Goal: Find contact information: Find contact information

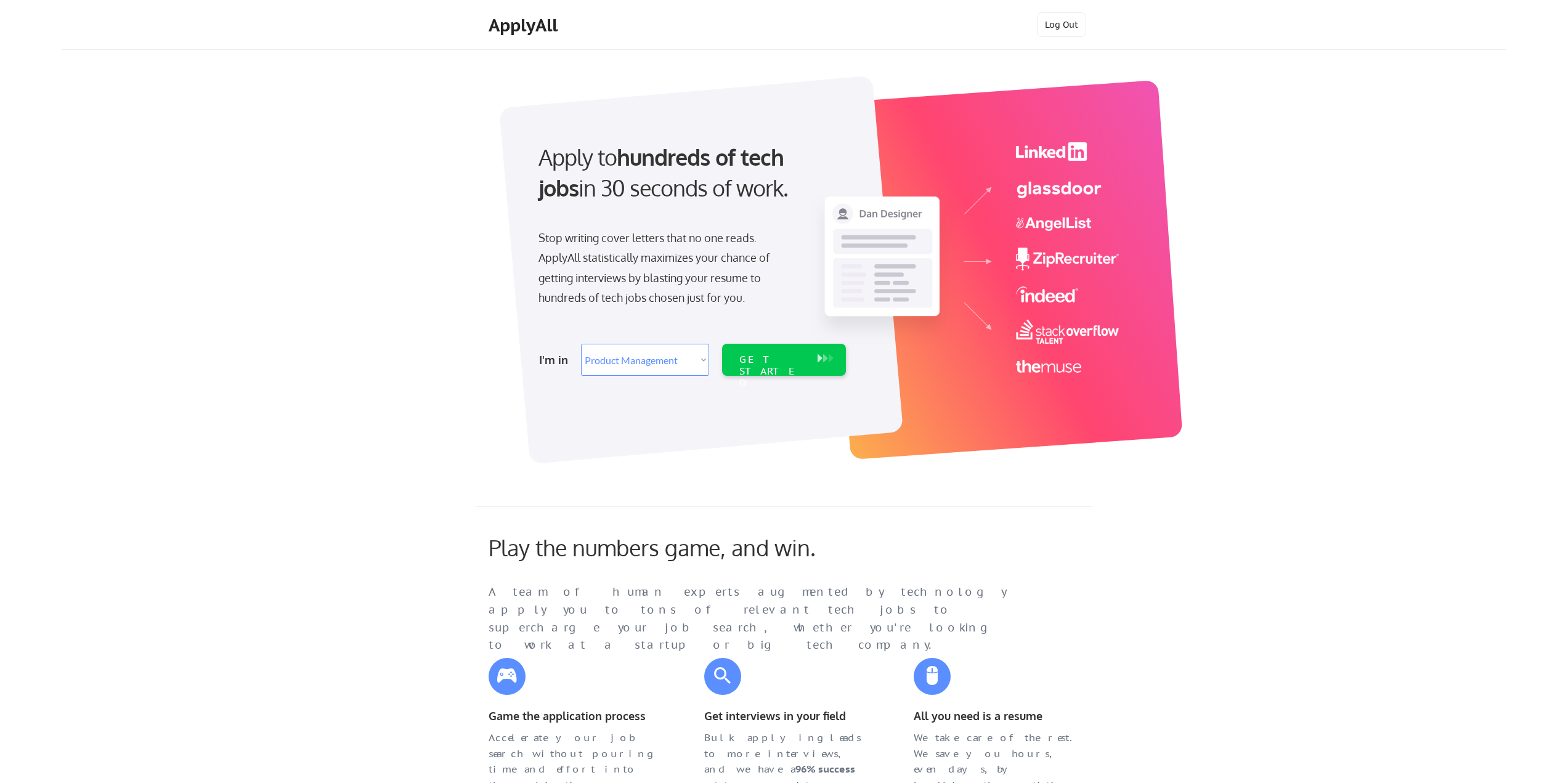
select select ""product""
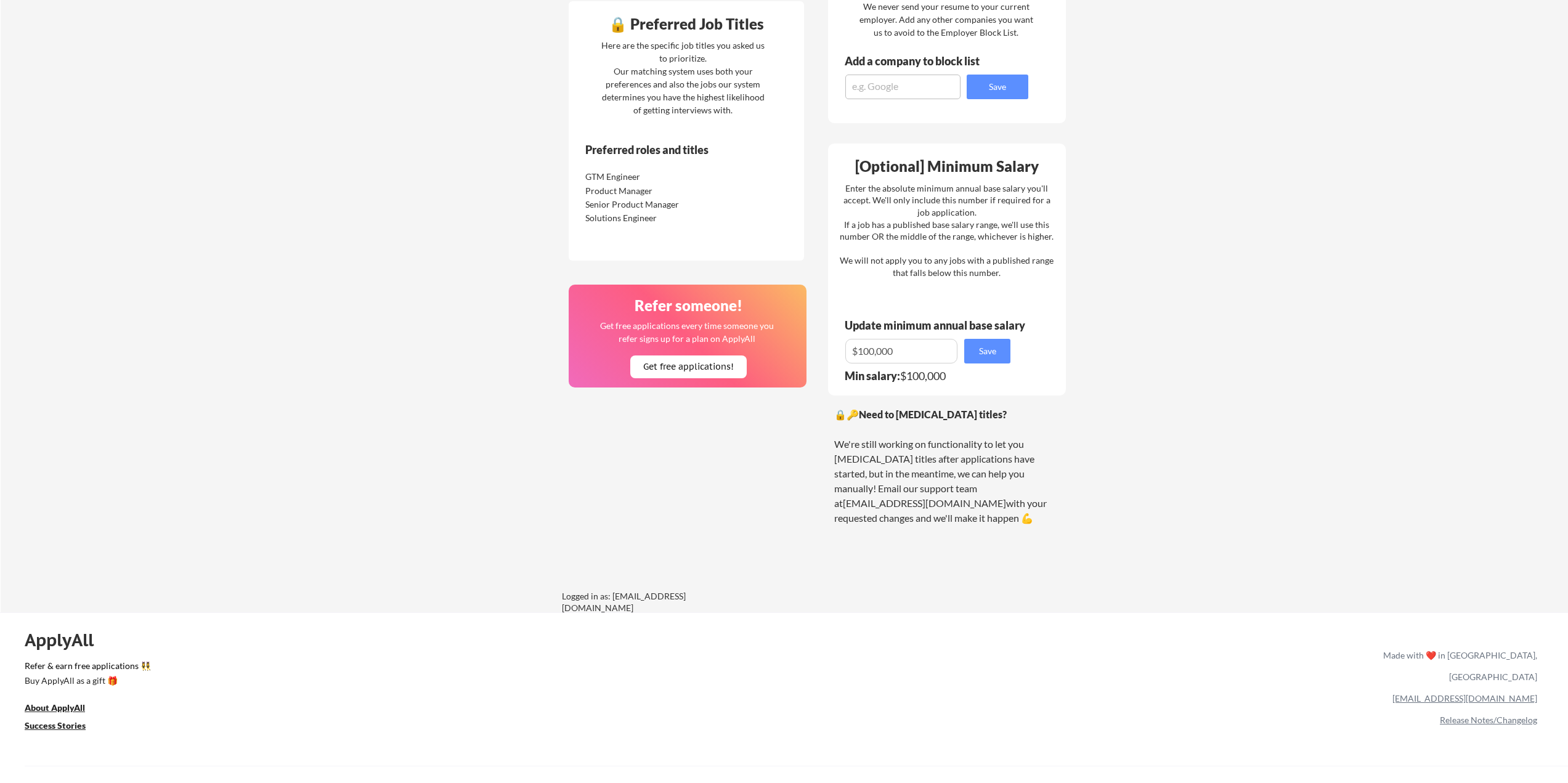
scroll to position [608, 0]
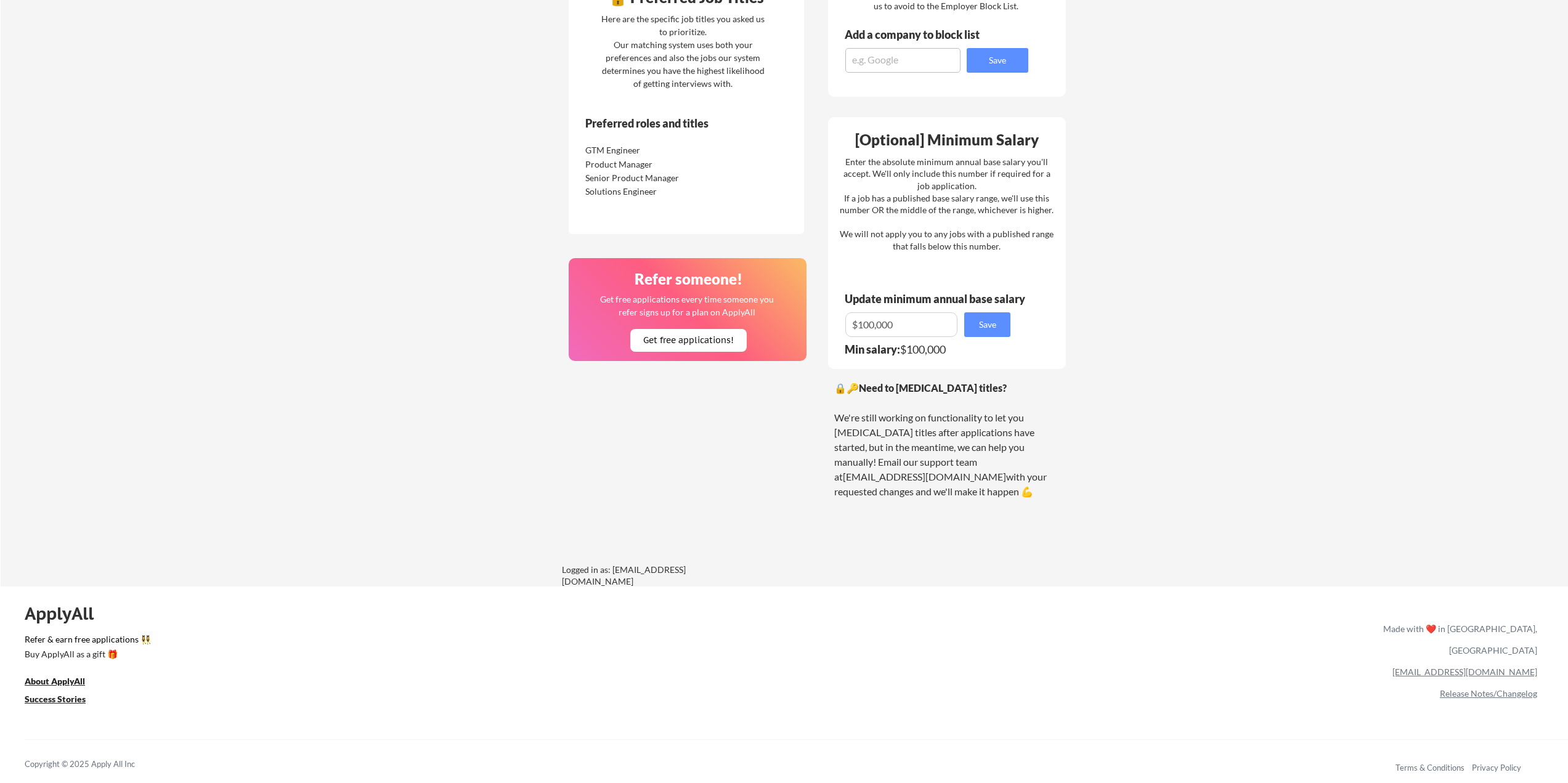
click at [1506, 667] on link "[EMAIL_ADDRESS][DOMAIN_NAME]" at bounding box center [1465, 671] width 145 height 11
click at [1274, 449] on div "Your Dashboard You're being applied to jobs! 🙌 We've started applying you to jo…" at bounding box center [785, 14] width 1568 height 1145
click at [1485, 667] on link "[EMAIL_ADDRESS][DOMAIN_NAME]" at bounding box center [1465, 671] width 145 height 11
drag, startPoint x: 1545, startPoint y: 650, endPoint x: 1472, endPoint y: 651, distance: 73.0
click at [1472, 651] on div "ApplyAll Refer & earn free applications 👯‍♀️ Buy ApplyAll as a gift 🎁 About App…" at bounding box center [784, 693] width 1568 height 196
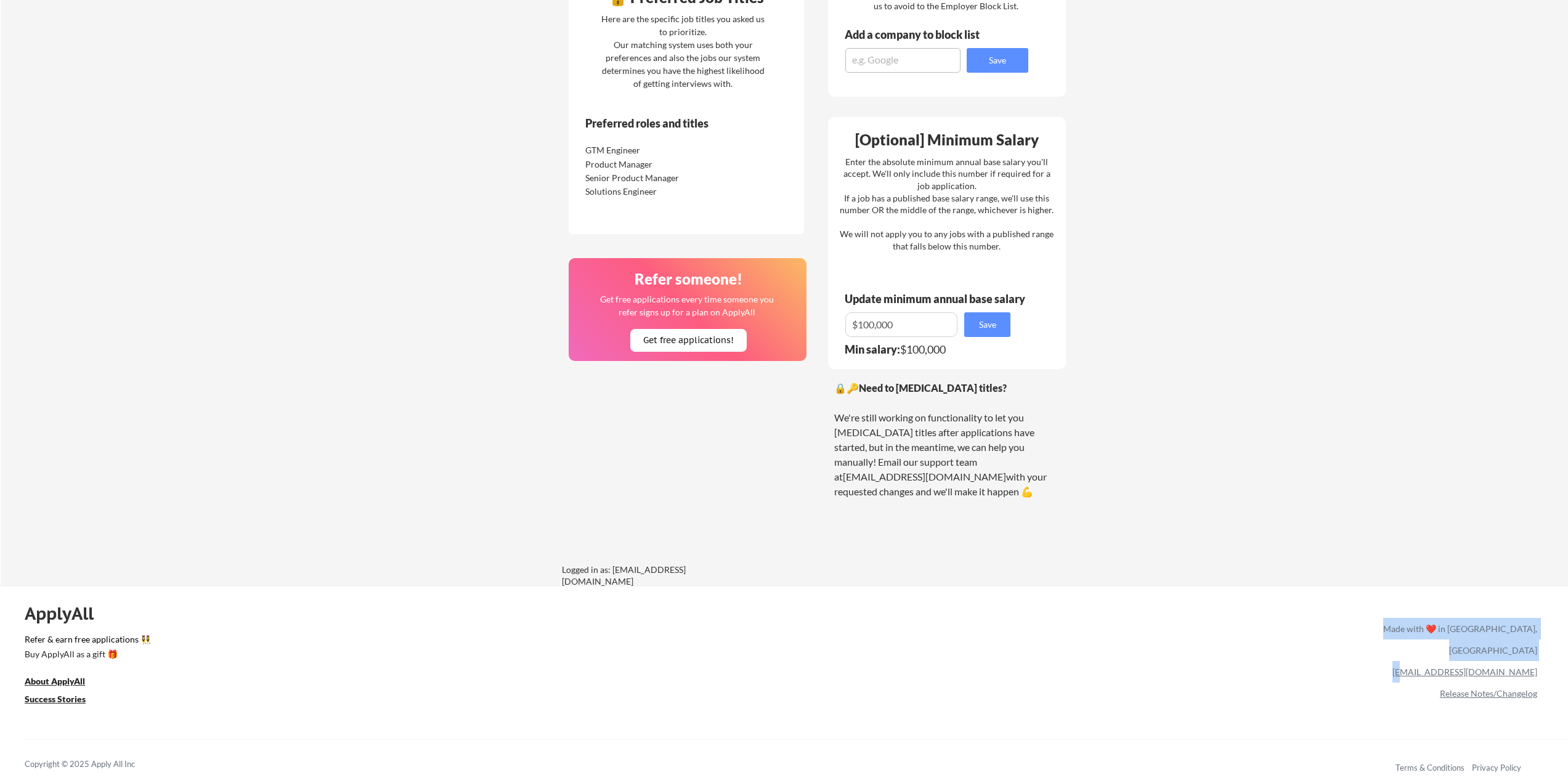
click at [1420, 662] on div "[EMAIL_ADDRESS][DOMAIN_NAME]" at bounding box center [1457, 672] width 159 height 22
drag, startPoint x: 1460, startPoint y: 652, endPoint x: 1536, endPoint y: 658, distance: 76.2
click at [1536, 662] on div "[EMAIL_ADDRESS][DOMAIN_NAME]" at bounding box center [1457, 672] width 159 height 22
copy link "[EMAIL_ADDRESS][DOMAIN_NAME]"
